Goal: Information Seeking & Learning: Learn about a topic

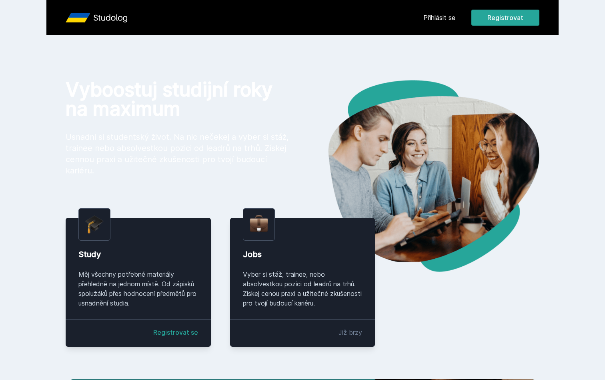
click at [448, 15] on link "Přihlásit se" at bounding box center [439, 18] width 32 height 10
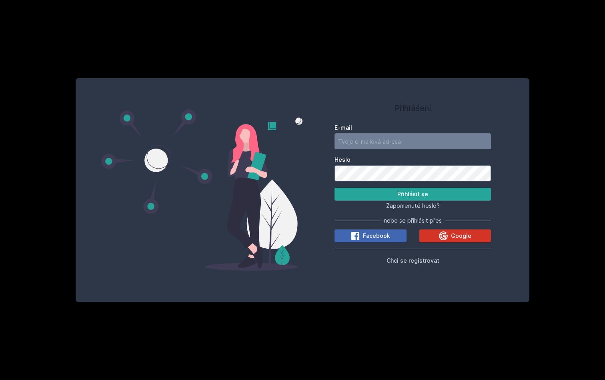
click at [465, 236] on span "Google" at bounding box center [461, 236] width 20 height 8
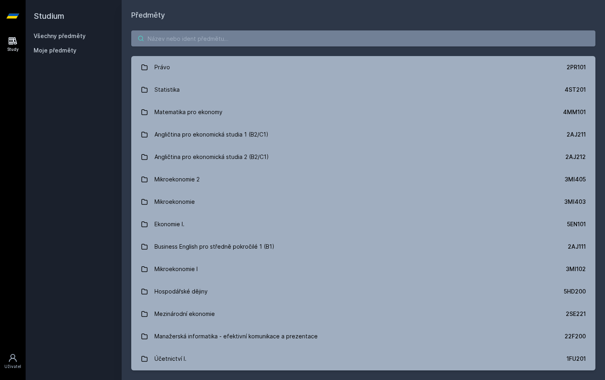
click at [174, 41] on input "search" at bounding box center [363, 38] width 464 height 16
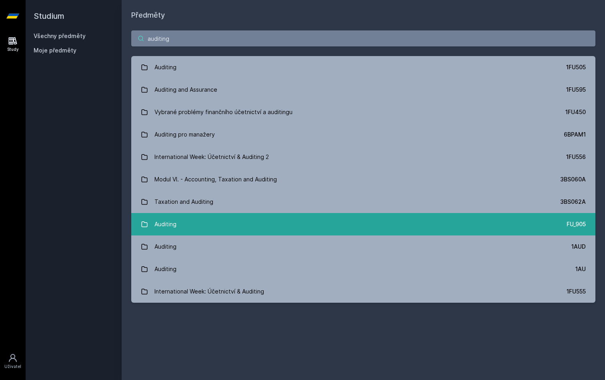
type input "auditing"
click at [225, 219] on link "Auditing FU_905" at bounding box center [363, 224] width 464 height 22
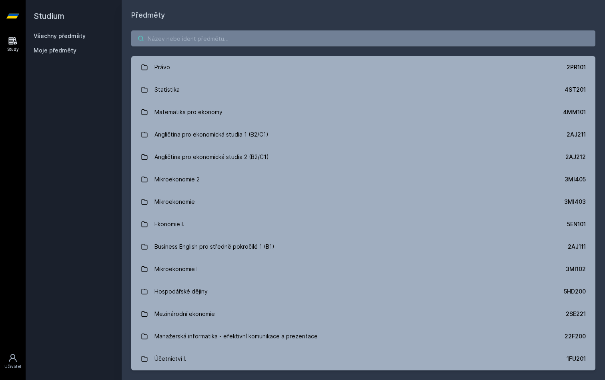
click at [209, 41] on input "search" at bounding box center [363, 38] width 464 height 16
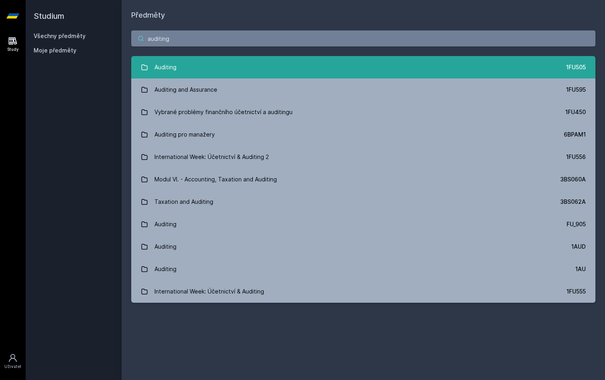
type input "auditing"
click at [206, 62] on link "Auditing 1FU505" at bounding box center [363, 67] width 464 height 22
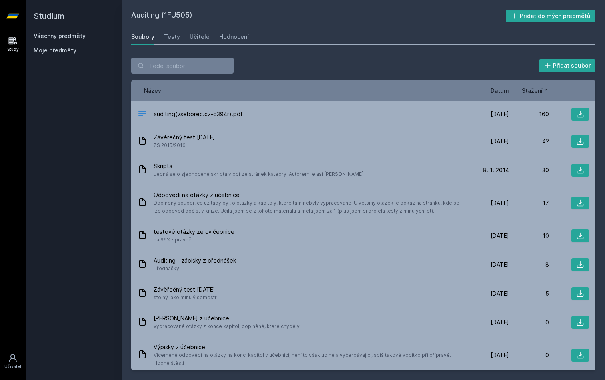
click at [500, 89] on span "Datum" at bounding box center [500, 90] width 18 height 8
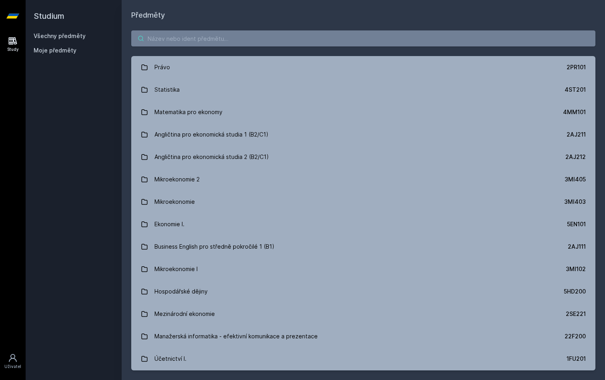
click at [284, 44] on input "search" at bounding box center [363, 38] width 464 height 16
type input "s"
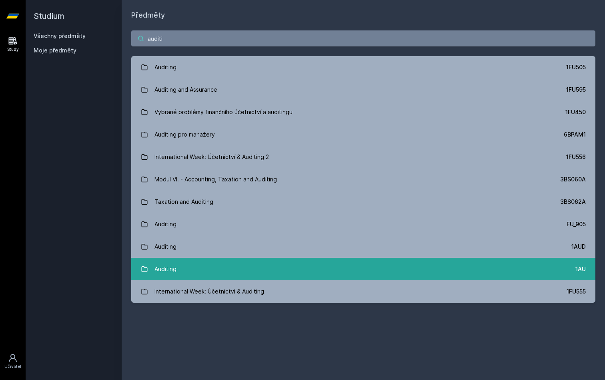
type input "auditi"
click at [455, 269] on link "Auditing 1AU" at bounding box center [363, 269] width 464 height 22
